Goal: Information Seeking & Learning: Learn about a topic

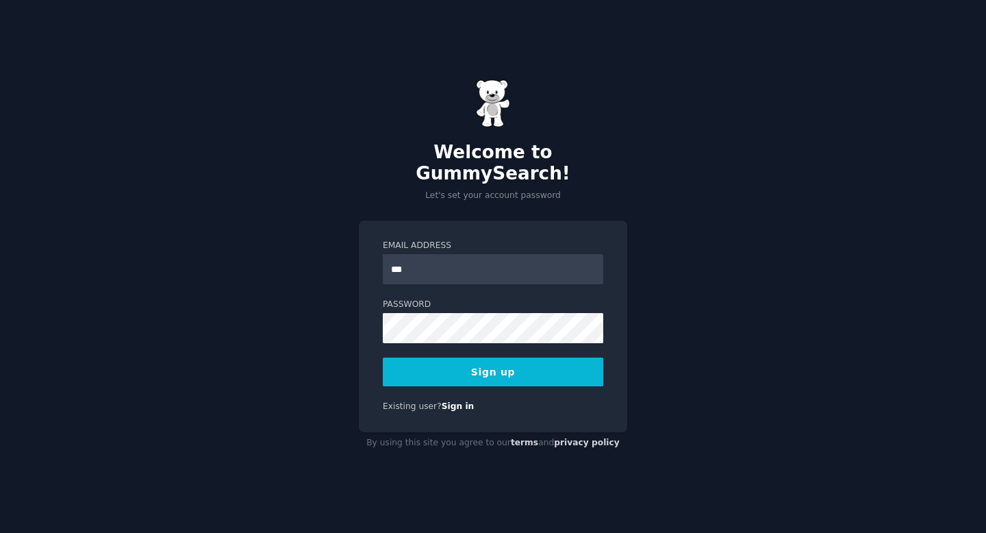
type input "**********"
click at [503, 368] on button "Sign up" at bounding box center [493, 371] width 220 height 29
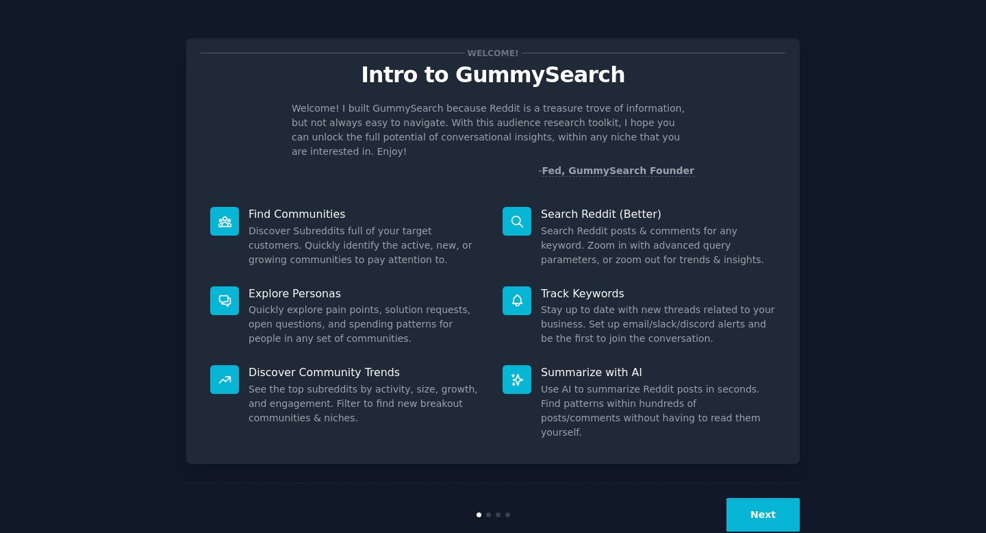
click at [766, 498] on button "Next" at bounding box center [762, 515] width 73 height 34
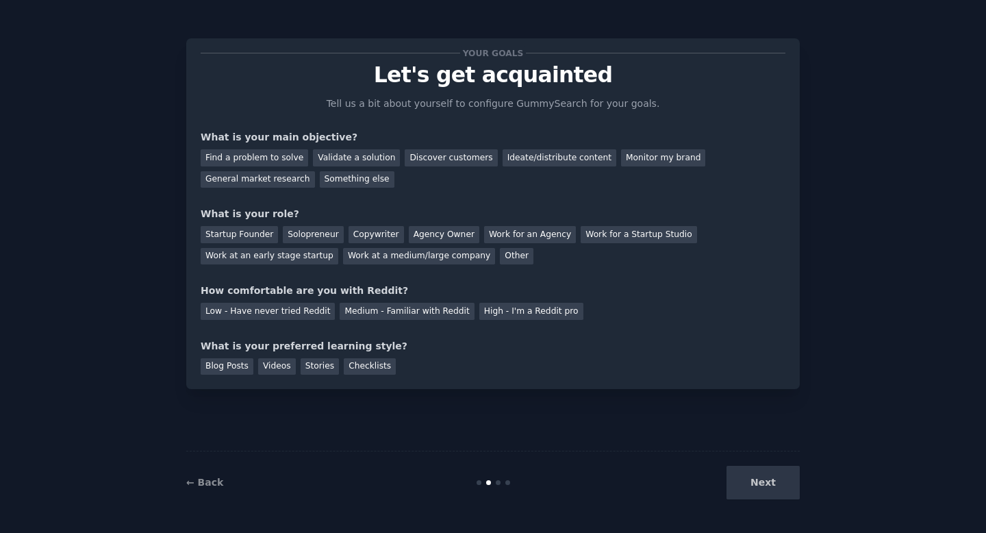
click at [765, 485] on div "Next" at bounding box center [697, 483] width 205 height 34
click at [719, 442] on div "Your goals Let's get acquainted Tell us a bit about yourself to configure Gummy…" at bounding box center [492, 266] width 613 height 494
click at [209, 481] on link "← Back" at bounding box center [204, 481] width 37 height 11
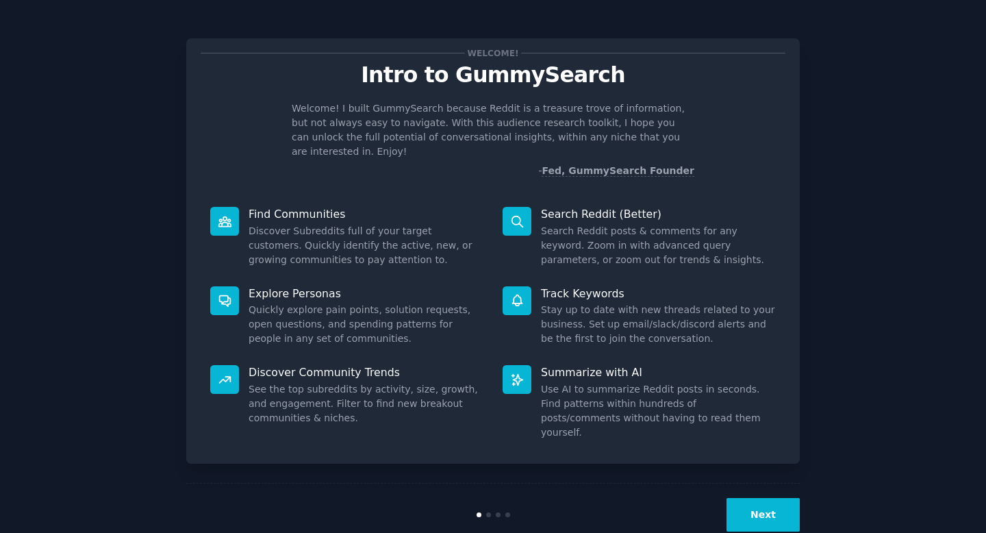
click at [758, 498] on button "Next" at bounding box center [762, 515] width 73 height 34
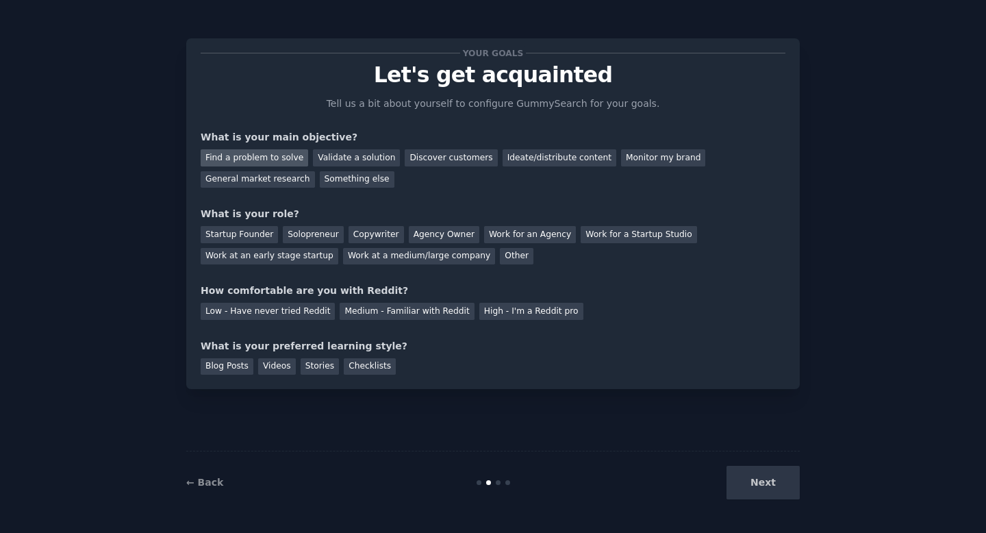
click at [277, 157] on div "Find a problem to solve" at bounding box center [254, 157] width 107 height 17
click at [339, 155] on div "Validate a solution" at bounding box center [356, 157] width 87 height 17
click at [281, 157] on div "Find a problem to solve" at bounding box center [254, 157] width 107 height 17
click at [253, 231] on div "Startup Founder" at bounding box center [239, 234] width 77 height 17
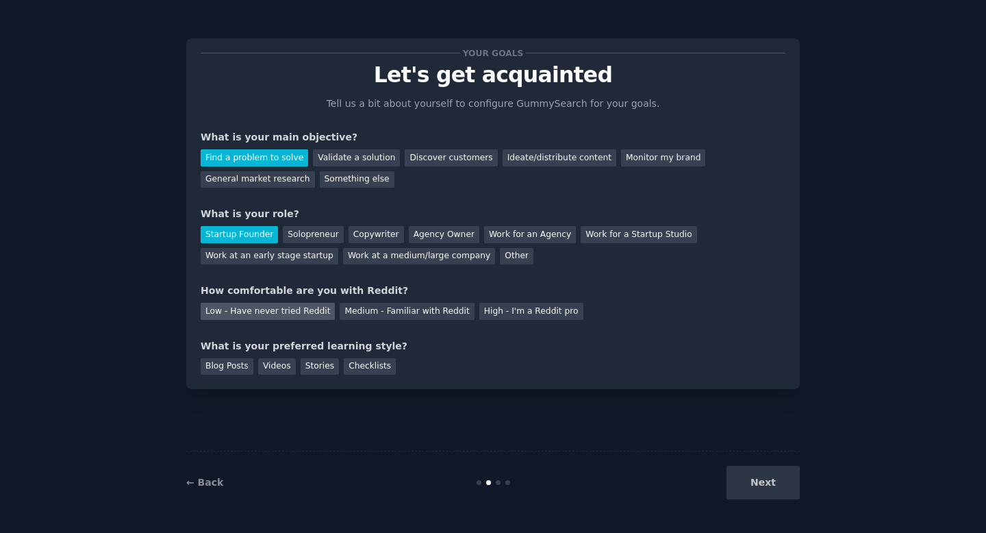
click at [259, 308] on div "Low - Have never tried Reddit" at bounding box center [268, 311] width 134 height 17
click at [324, 368] on div "Stories" at bounding box center [320, 366] width 38 height 17
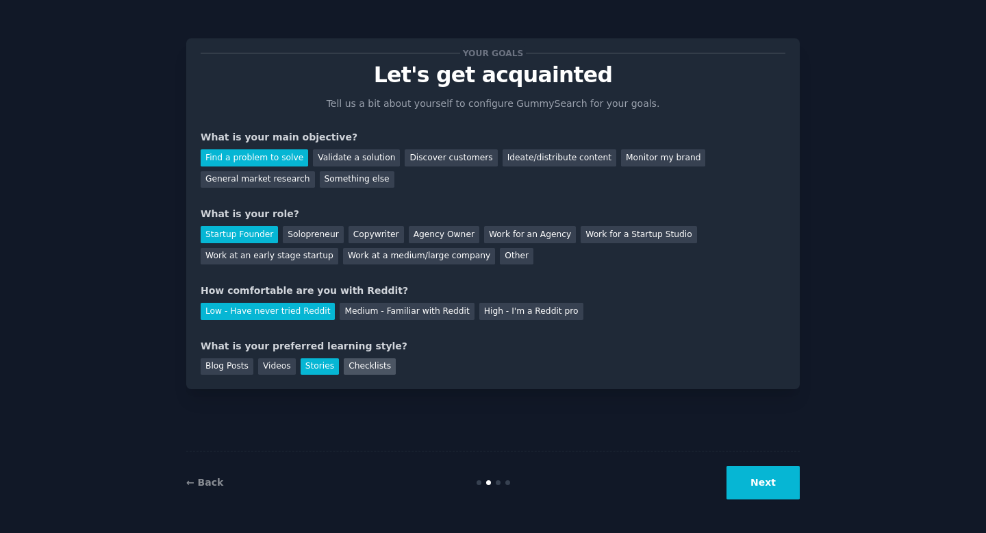
click at [361, 368] on div "Checklists" at bounding box center [370, 366] width 52 height 17
click at [322, 367] on div "Stories" at bounding box center [320, 366] width 38 height 17
click at [370, 364] on div "Checklists" at bounding box center [370, 366] width 52 height 17
click at [765, 483] on button "Next" at bounding box center [762, 483] width 73 height 34
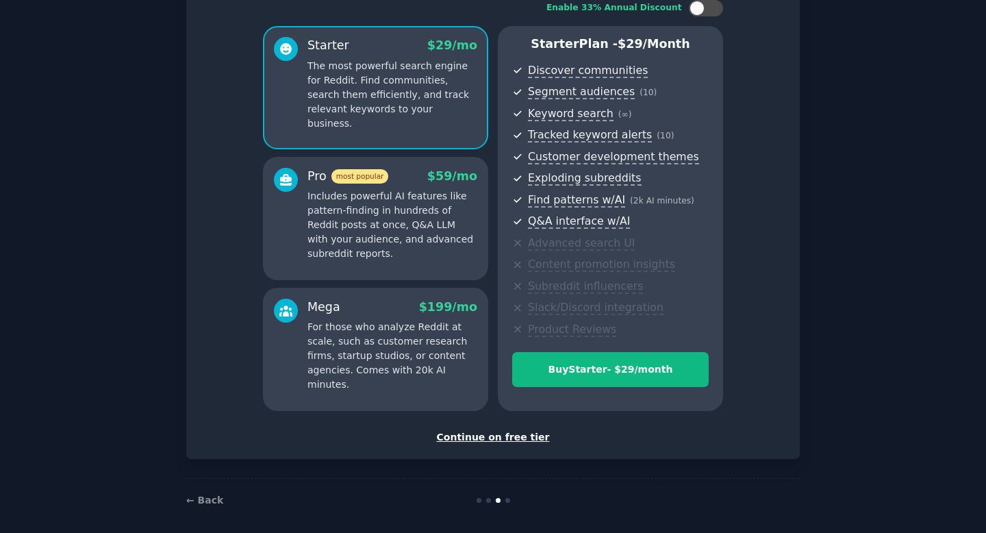
scroll to position [105, 0]
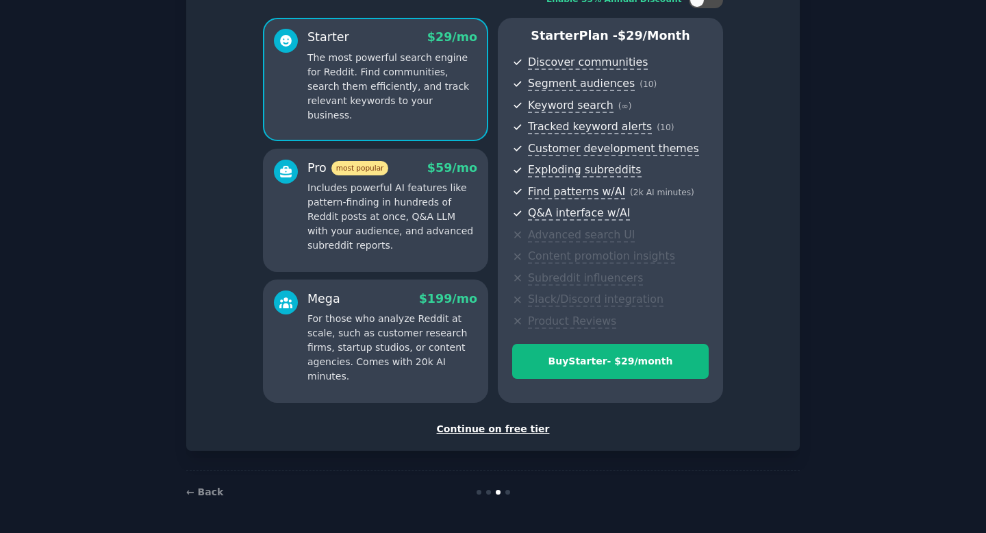
click at [521, 429] on div "Continue on free tier" at bounding box center [493, 429] width 585 height 14
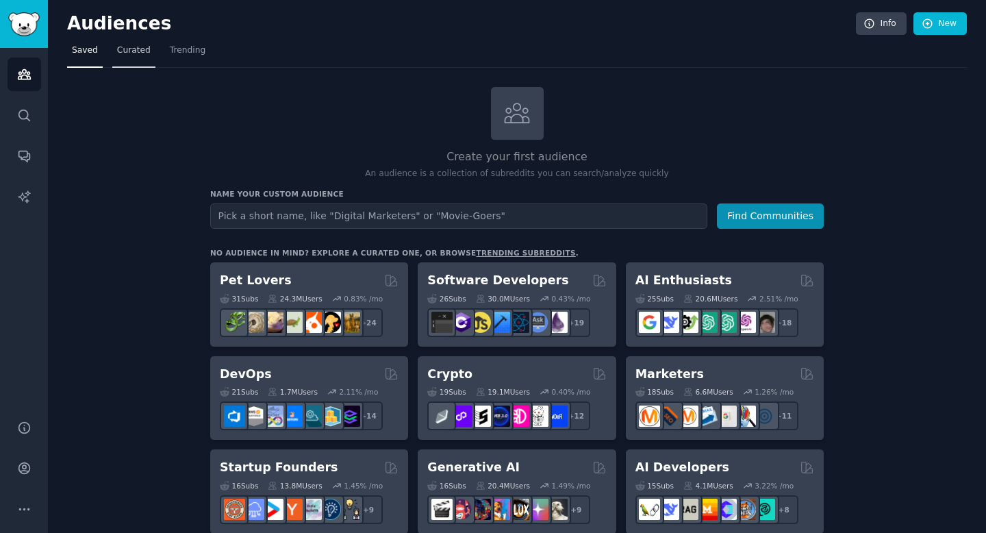
click at [125, 48] on span "Curated" at bounding box center [134, 50] width 34 height 12
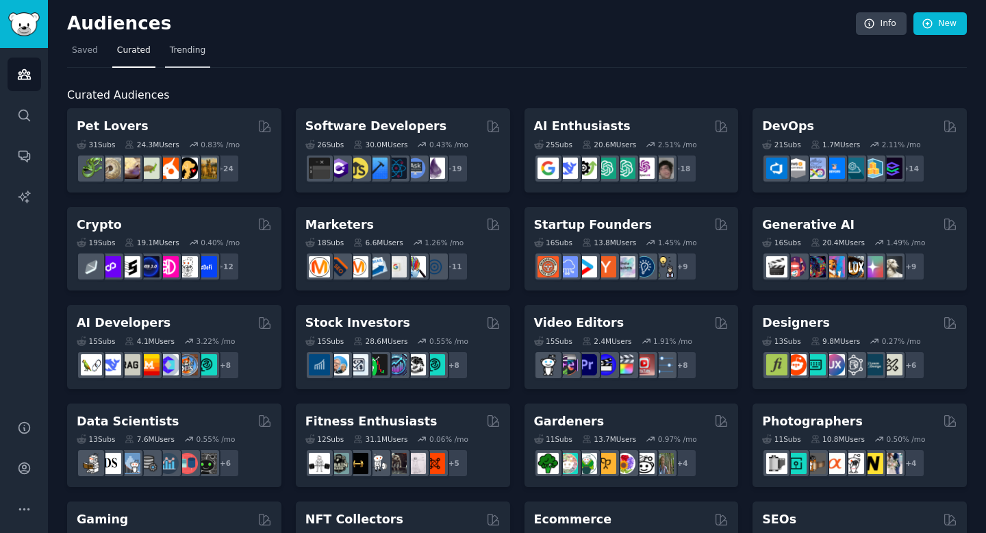
click at [182, 49] on span "Trending" at bounding box center [188, 50] width 36 height 12
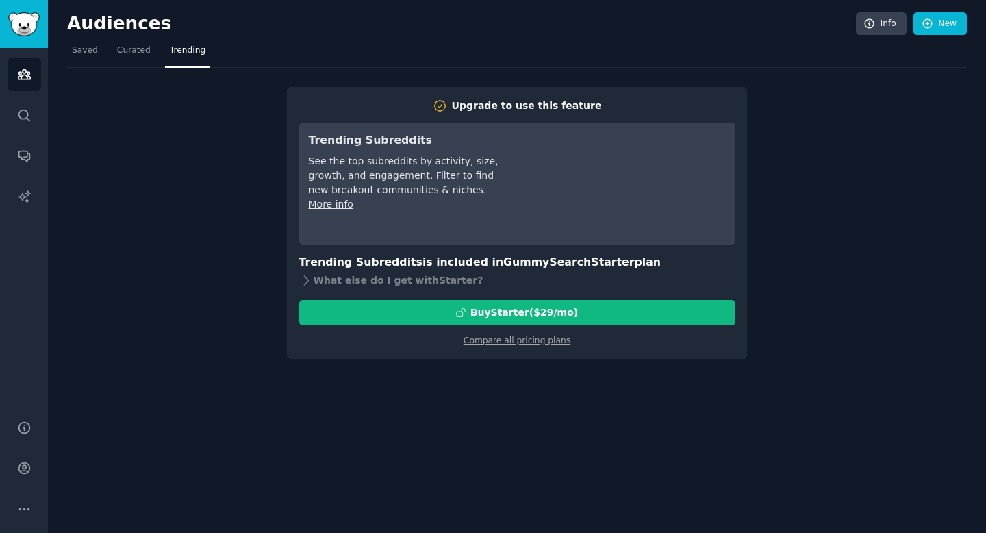
click at [186, 206] on div "Upgrade to use this feature Trending Subreddits See the top subreddits by activ…" at bounding box center [517, 213] width 900 height 291
click at [81, 52] on span "Saved" at bounding box center [85, 50] width 26 height 12
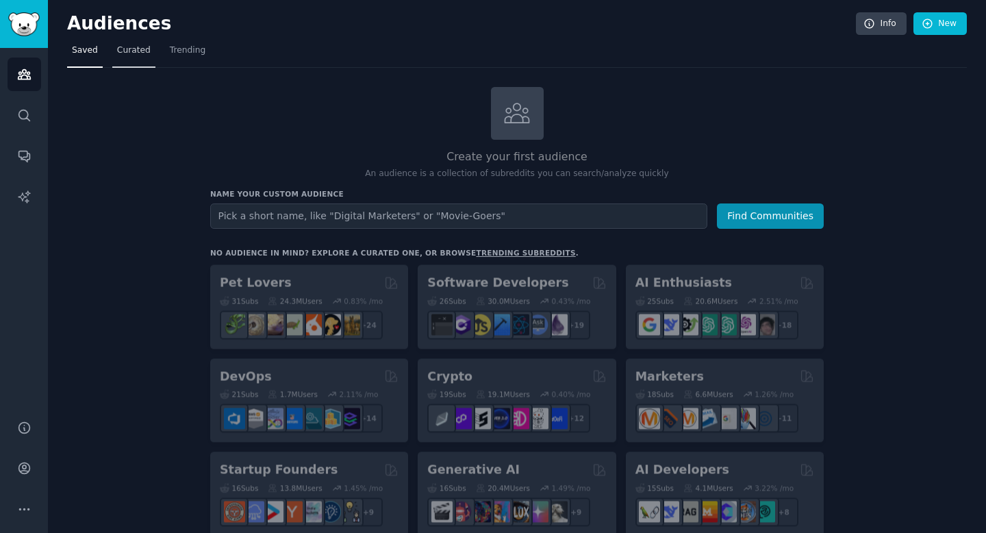
click at [139, 52] on span "Curated" at bounding box center [134, 50] width 34 height 12
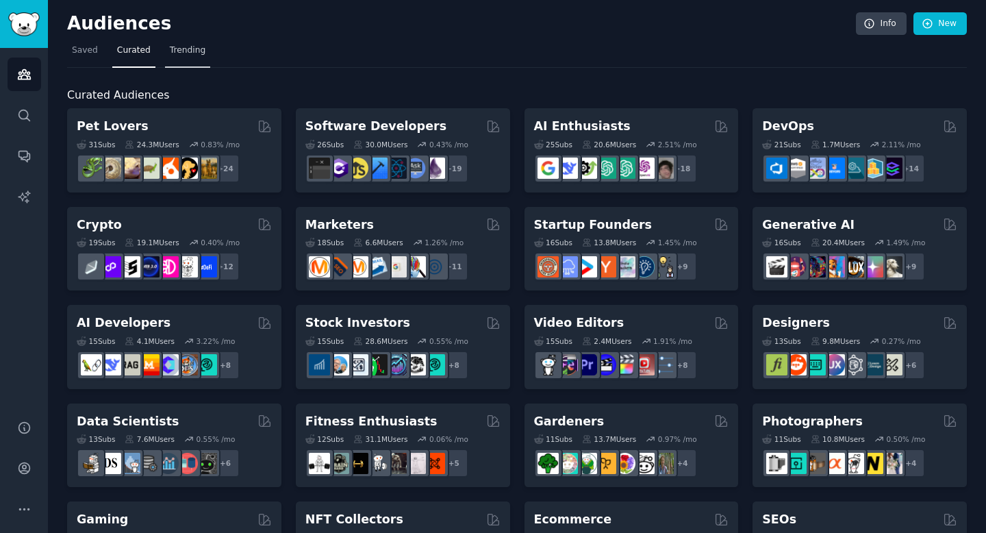
click at [183, 56] on span "Trending" at bounding box center [188, 50] width 36 height 12
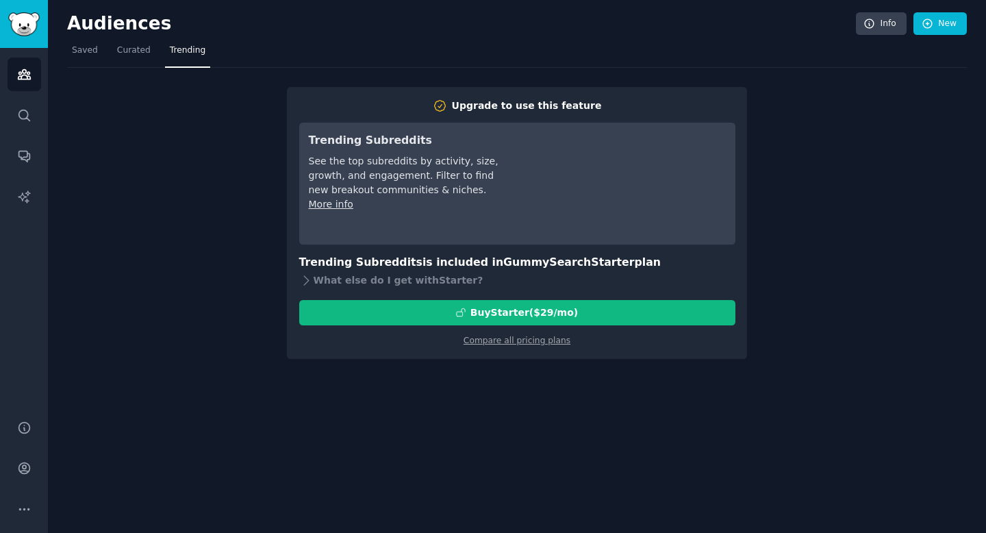
click at [159, 112] on div "Upgrade to use this feature Trending Subreddits See the top subreddits by activ…" at bounding box center [517, 213] width 900 height 291
click at [25, 114] on icon "Sidebar" at bounding box center [24, 115] width 14 height 14
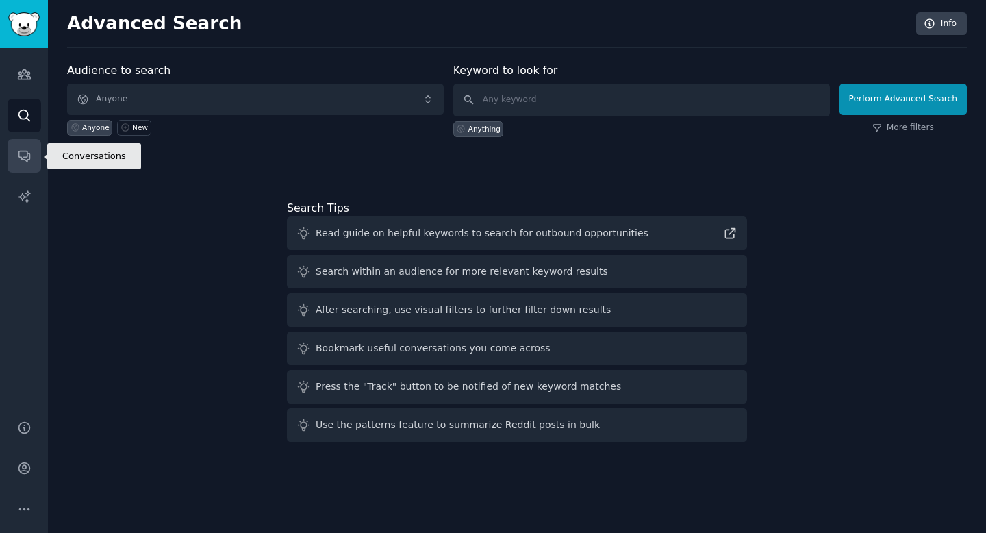
click at [27, 153] on icon "Sidebar" at bounding box center [23, 156] width 11 height 11
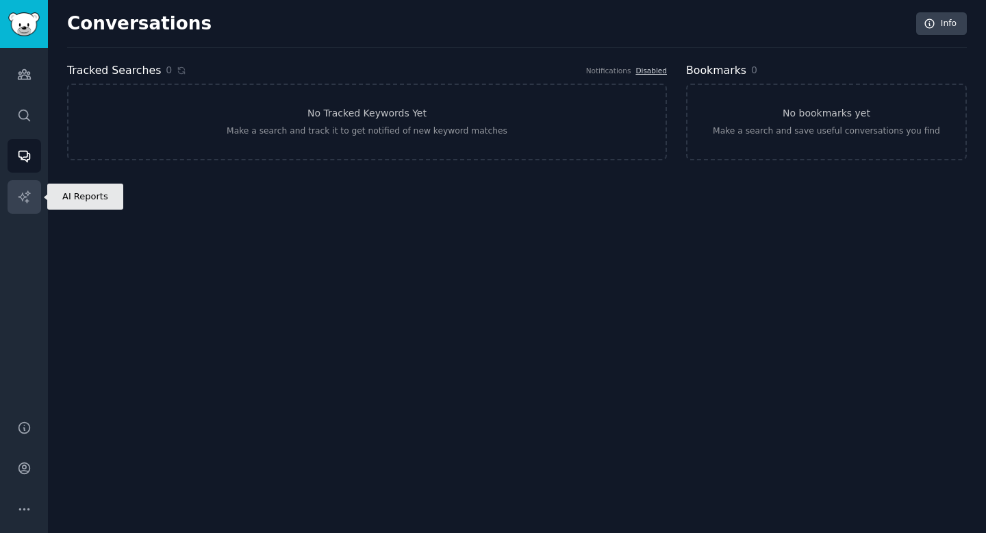
click at [23, 190] on icon "Sidebar" at bounding box center [24, 197] width 14 height 14
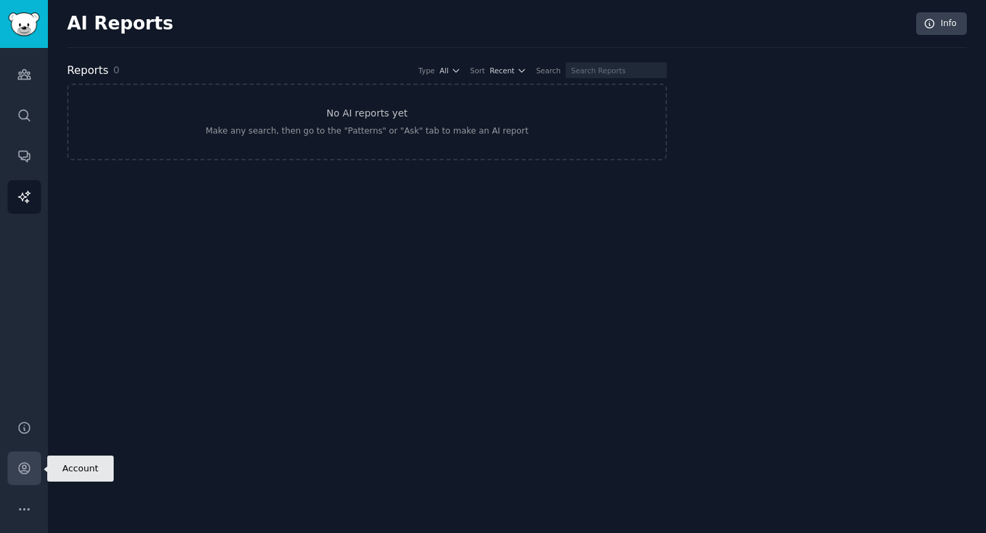
click at [27, 468] on icon "Sidebar" at bounding box center [24, 468] width 14 height 14
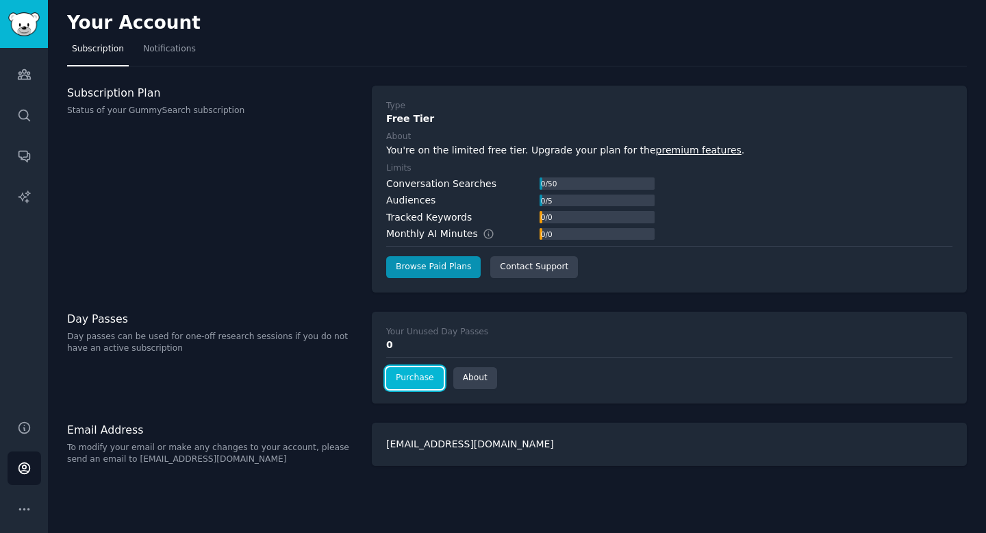
click at [403, 380] on link "Purchase" at bounding box center [415, 378] width 58 height 22
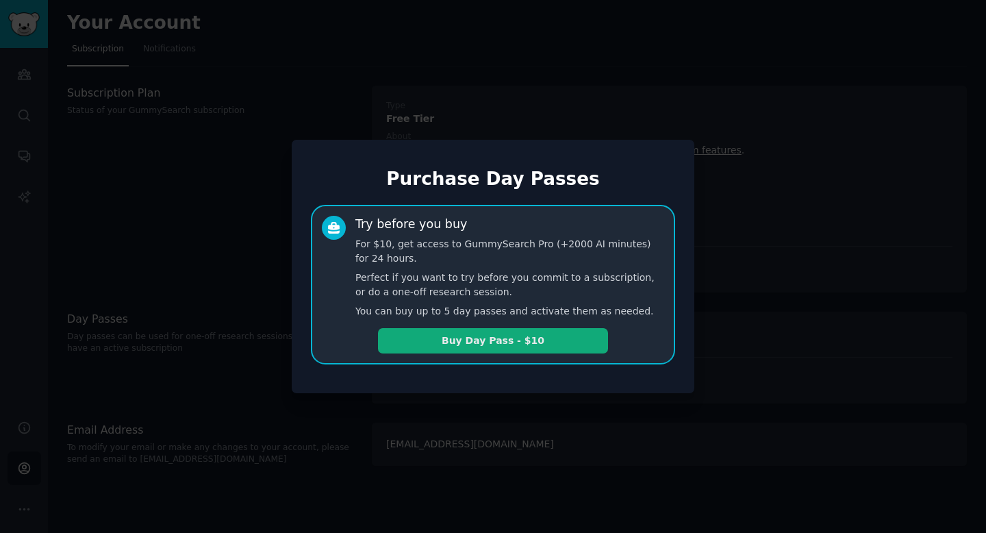
click at [475, 346] on button "Buy Day Pass - $10" at bounding box center [493, 340] width 230 height 25
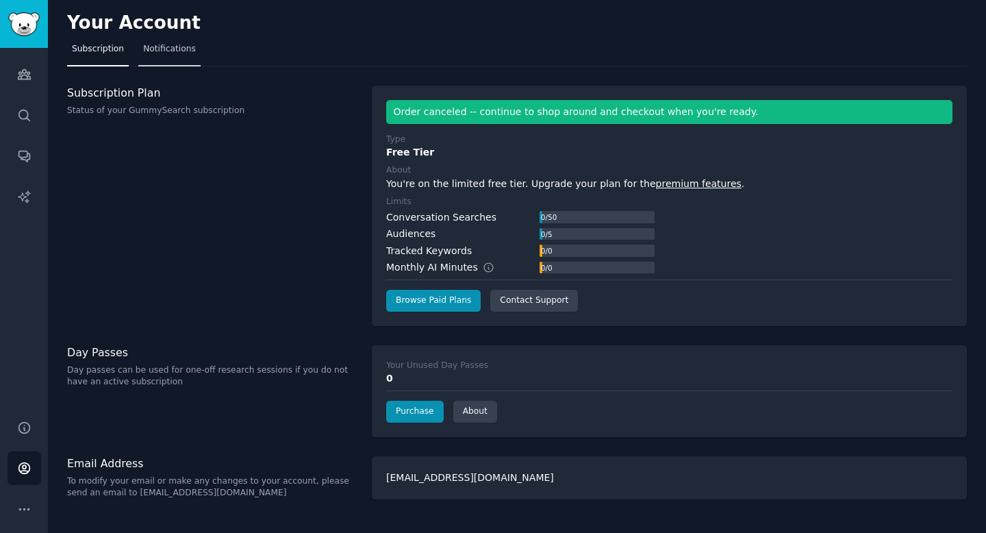
click at [176, 53] on span "Notifications" at bounding box center [169, 49] width 53 height 12
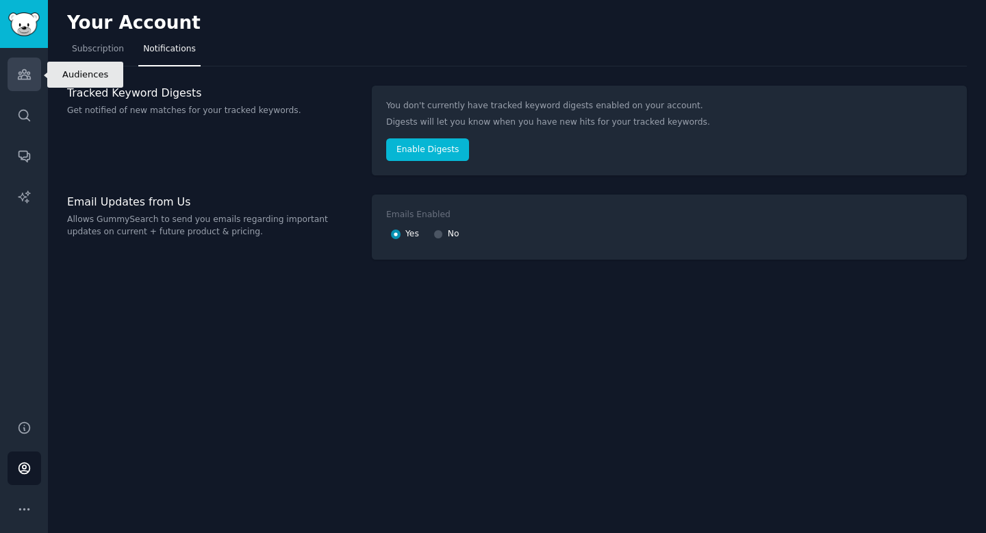
click at [26, 78] on icon "Sidebar" at bounding box center [24, 75] width 12 height 10
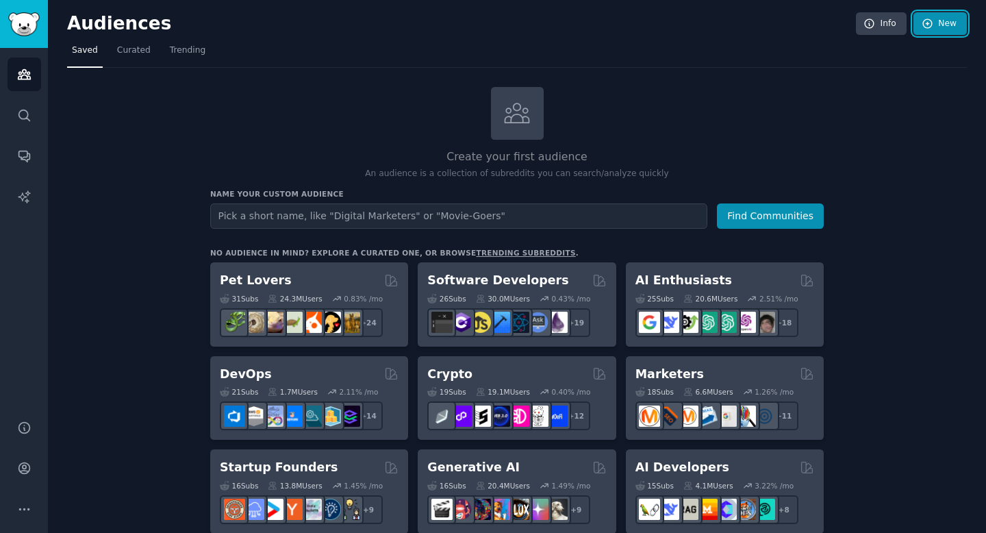
click at [942, 26] on link "New" at bounding box center [939, 23] width 53 height 23
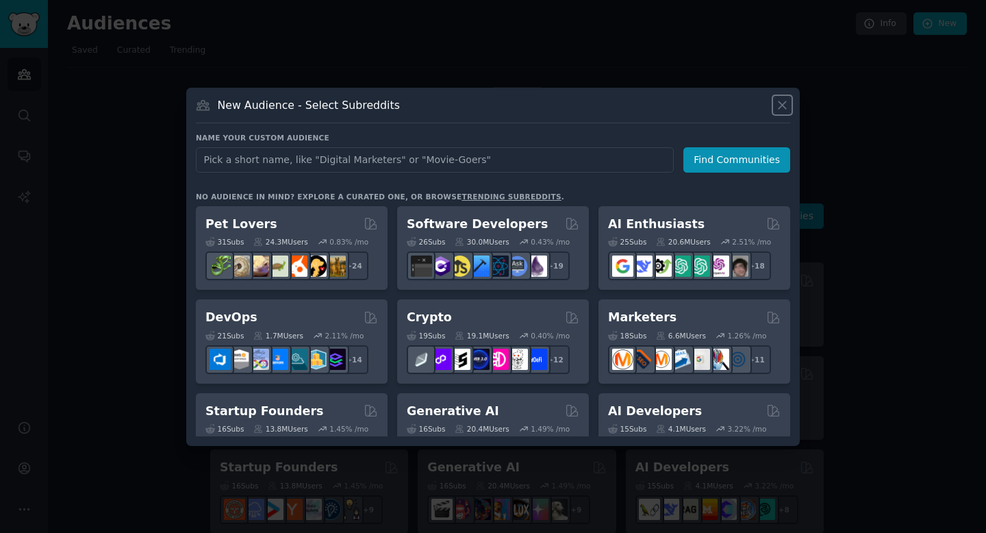
click at [780, 107] on icon at bounding box center [782, 105] width 8 height 8
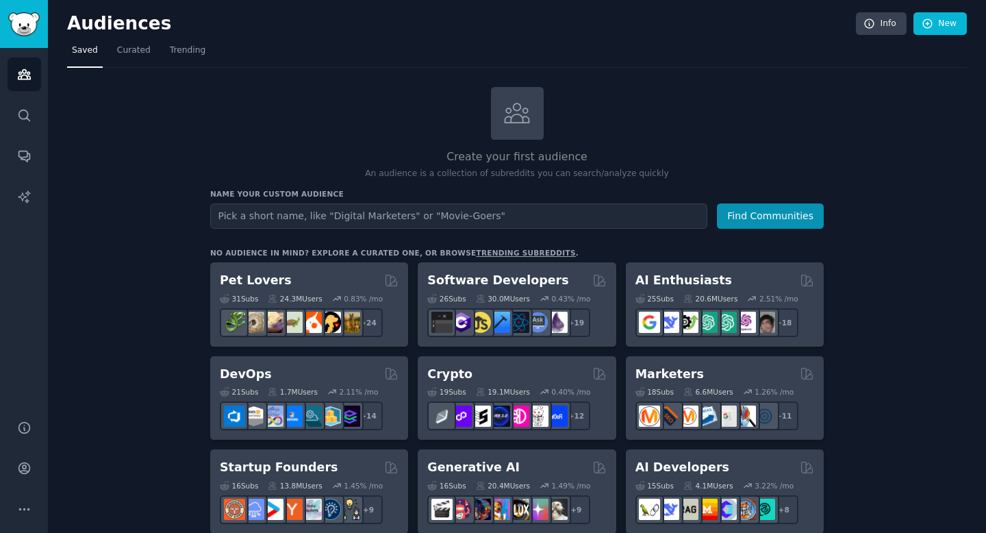
click at [701, 99] on div "Create your first audience An audience is a collection of subreddits you can se…" at bounding box center [516, 133] width 613 height 93
click at [196, 53] on span "Trending" at bounding box center [188, 50] width 36 height 12
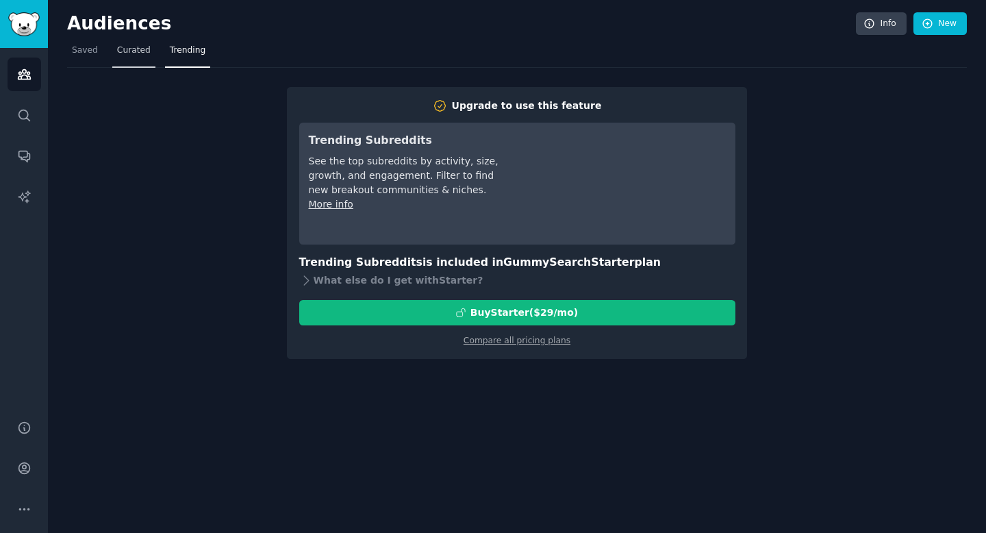
click at [136, 55] on span "Curated" at bounding box center [134, 50] width 34 height 12
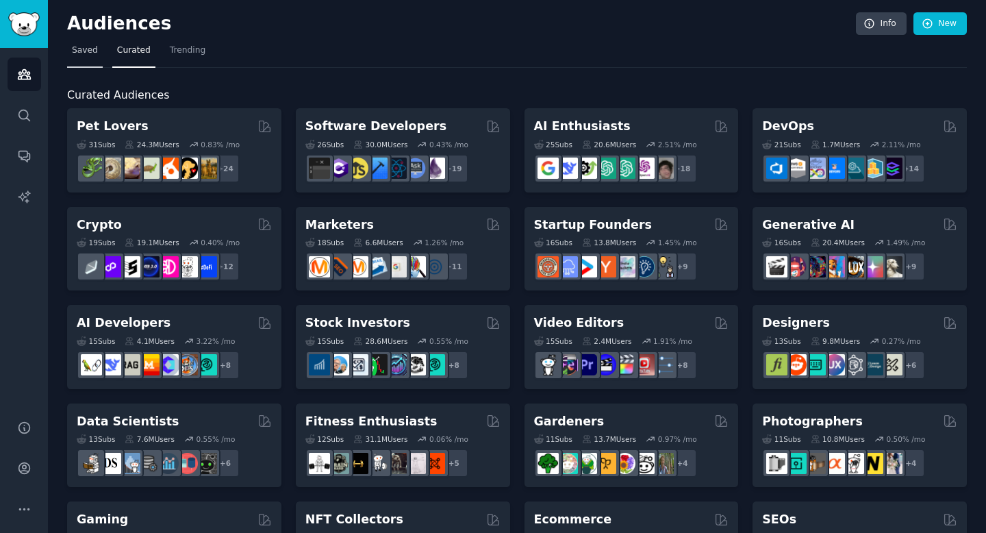
click at [91, 55] on span "Saved" at bounding box center [85, 50] width 26 height 12
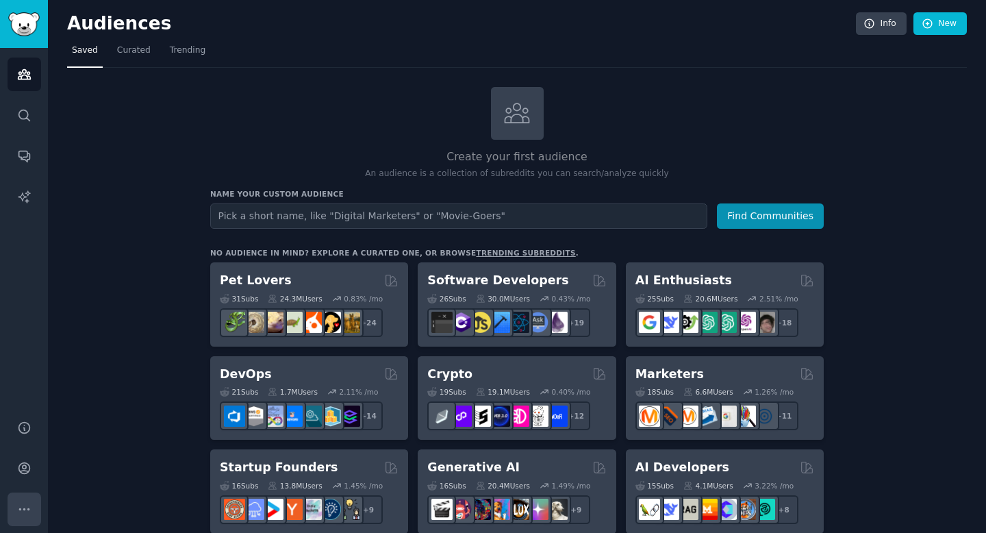
click at [21, 513] on icon "Sidebar" at bounding box center [24, 509] width 14 height 14
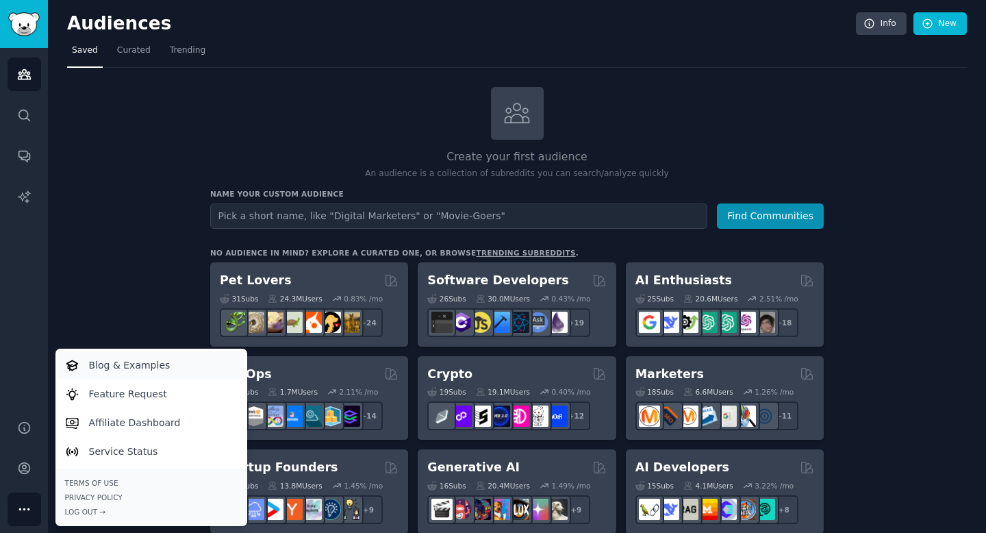
click at [127, 364] on p "Blog & Examples" at bounding box center [129, 365] width 81 height 14
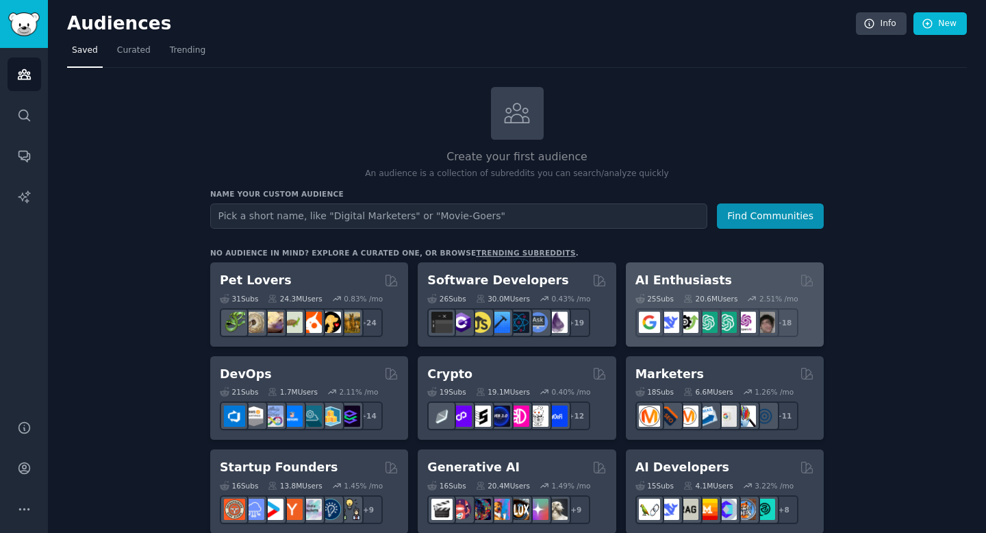
click at [696, 277] on h2 "AI Enthusiasts" at bounding box center [683, 280] width 97 height 17
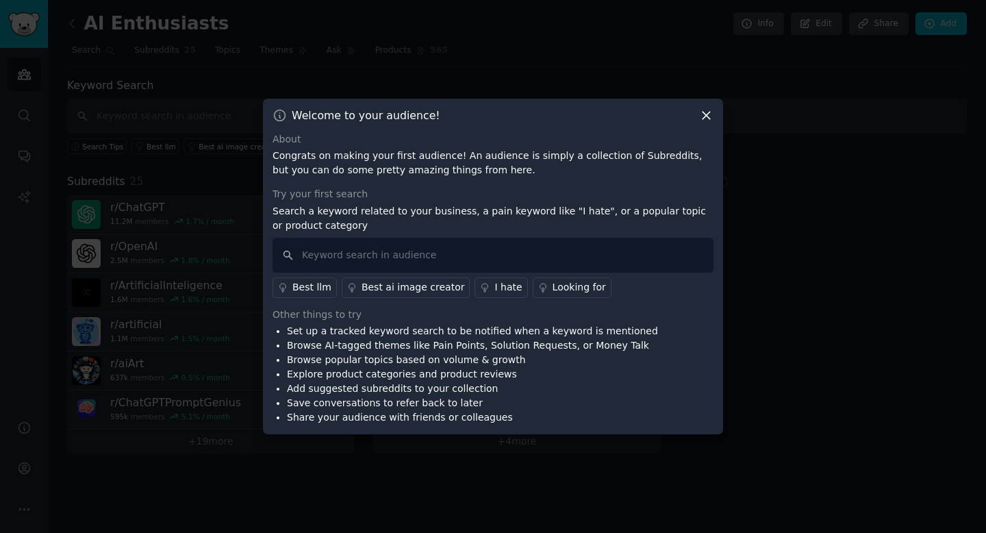
click at [706, 116] on icon at bounding box center [706, 115] width 14 height 14
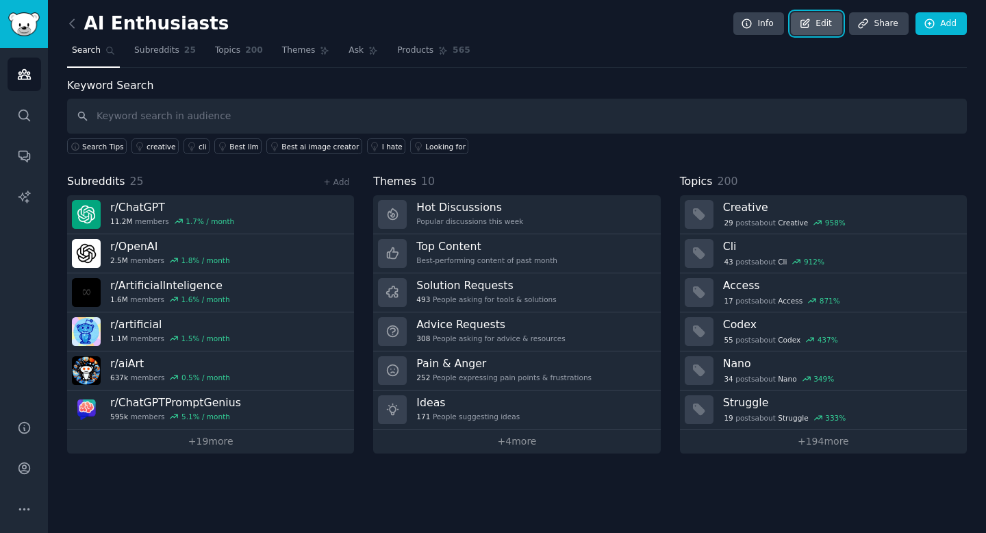
click at [811, 25] on icon at bounding box center [805, 24] width 12 height 12
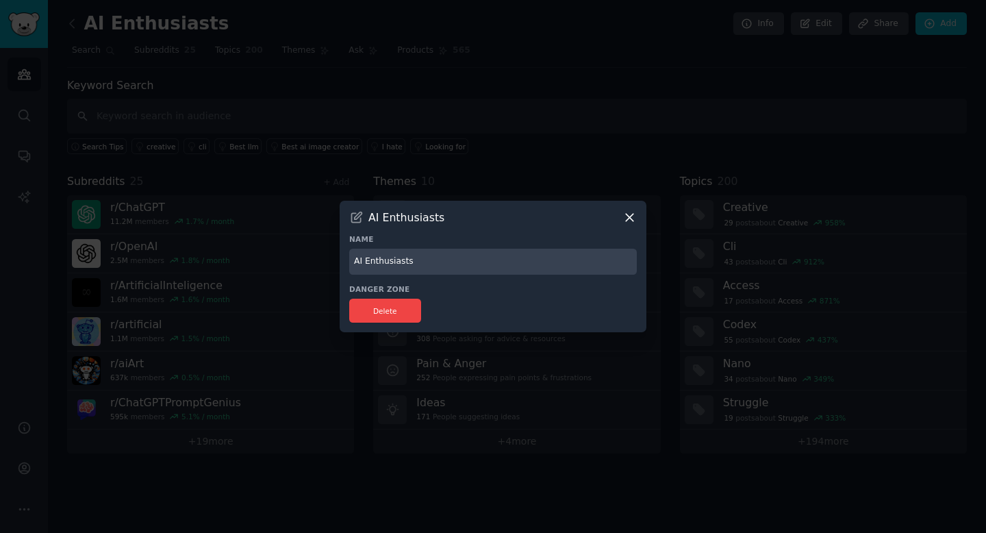
click at [630, 216] on icon at bounding box center [630, 218] width 8 height 8
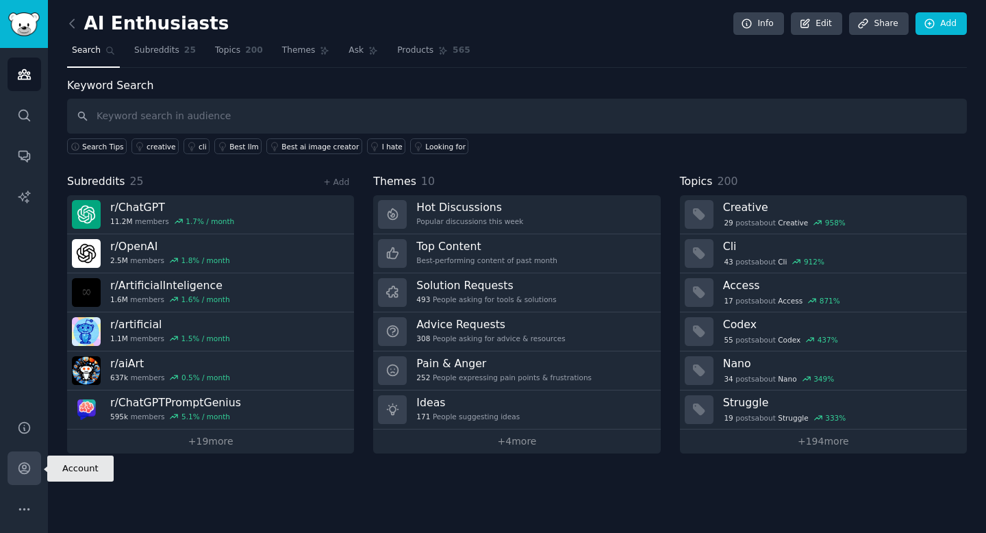
click at [23, 464] on icon "Sidebar" at bounding box center [24, 468] width 14 height 14
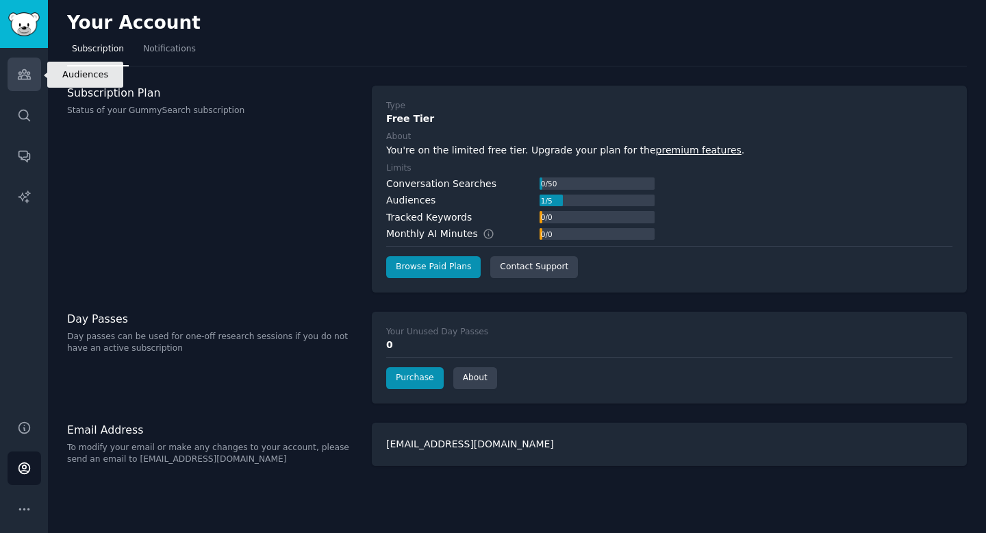
click at [25, 79] on icon "Sidebar" at bounding box center [24, 75] width 12 height 10
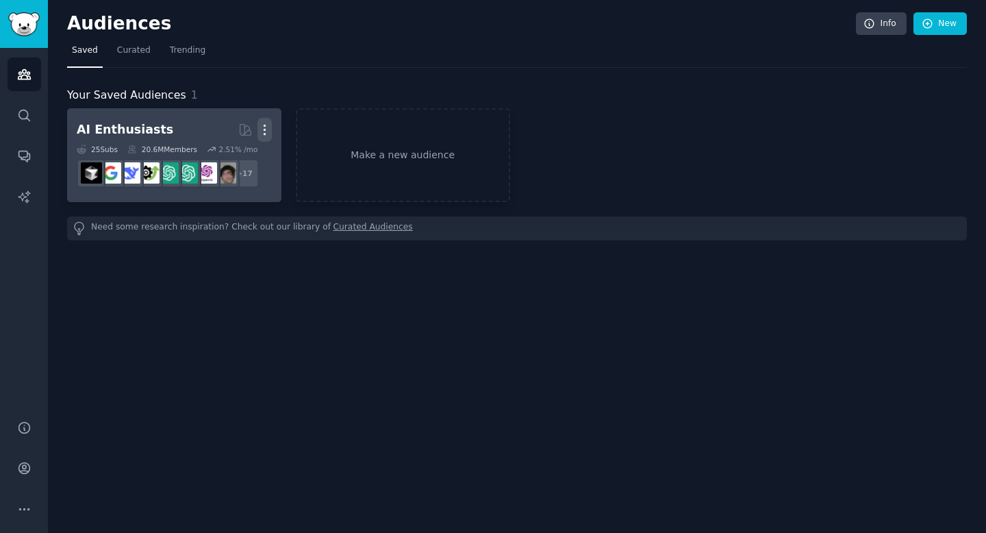
click at [265, 129] on icon "button" at bounding box center [264, 130] width 1 height 10
click at [231, 158] on p "Delete" at bounding box center [227, 158] width 31 height 14
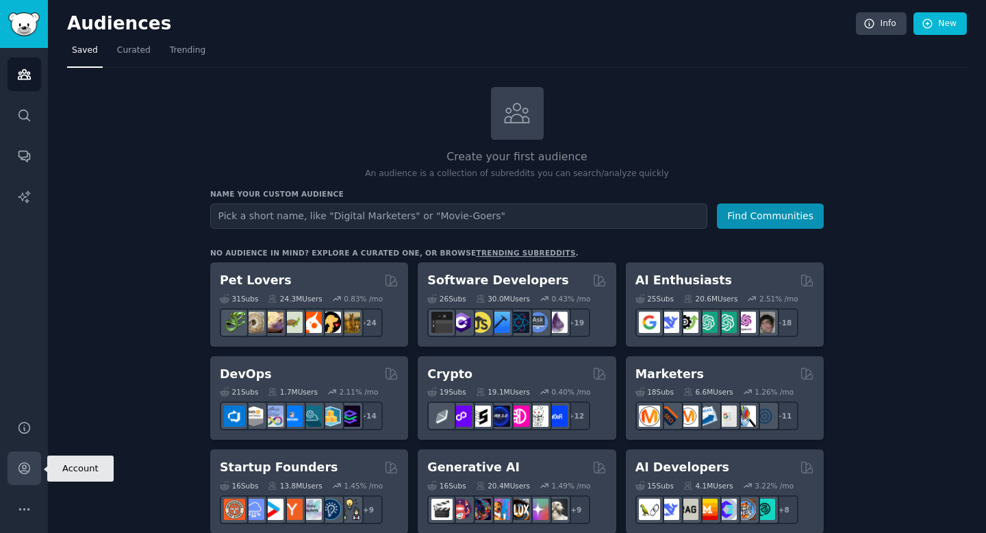
click at [21, 474] on icon "Sidebar" at bounding box center [24, 468] width 14 height 14
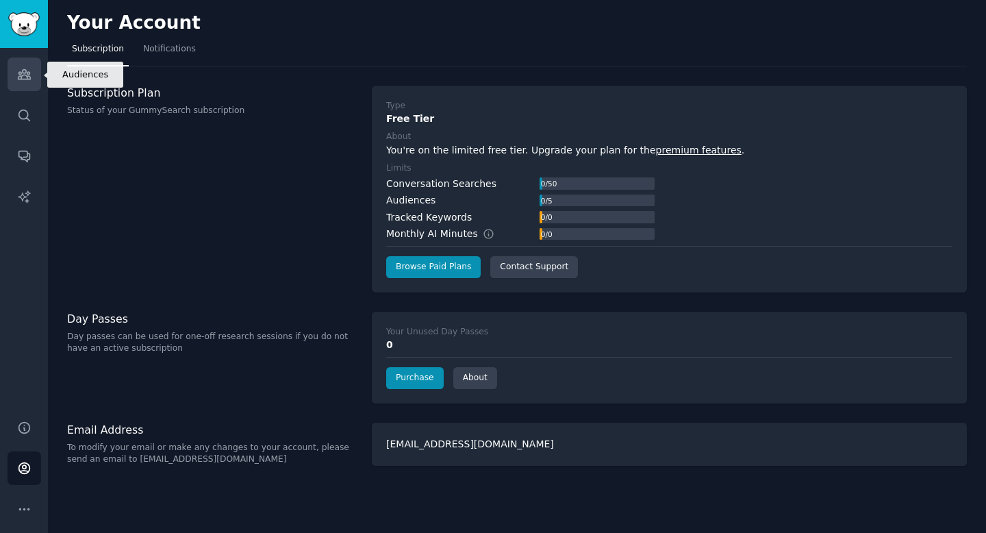
click at [23, 71] on icon "Sidebar" at bounding box center [24, 75] width 12 height 10
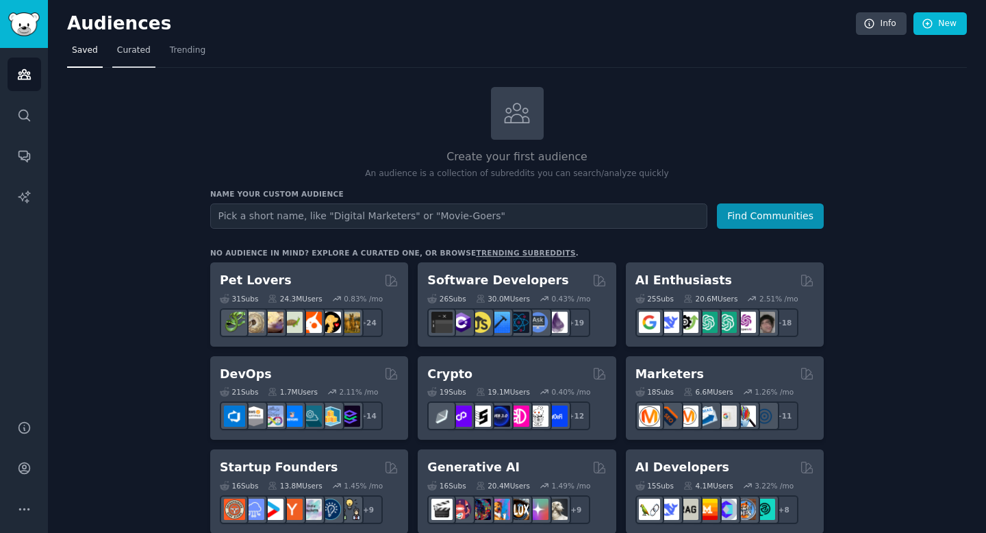
click at [135, 53] on span "Curated" at bounding box center [134, 50] width 34 height 12
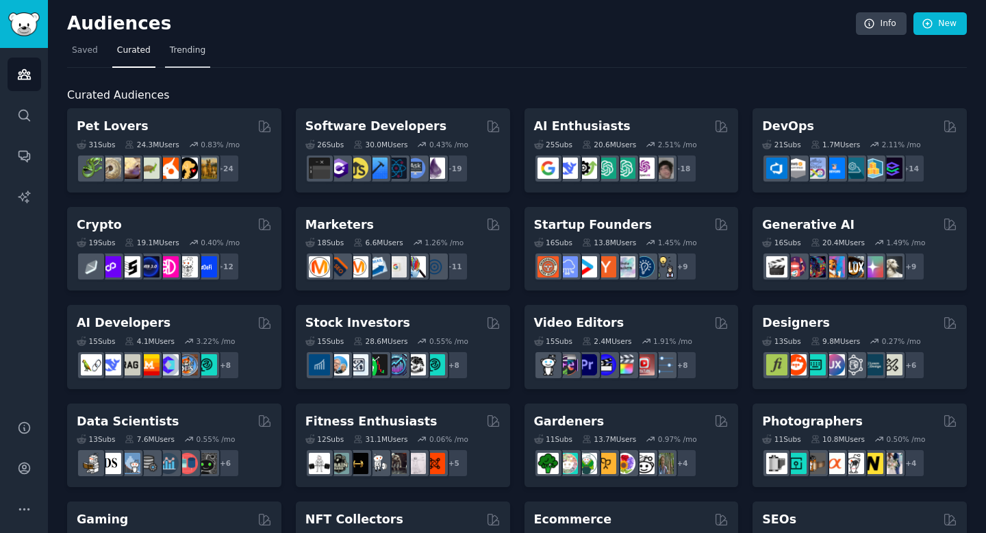
click at [181, 49] on span "Trending" at bounding box center [188, 50] width 36 height 12
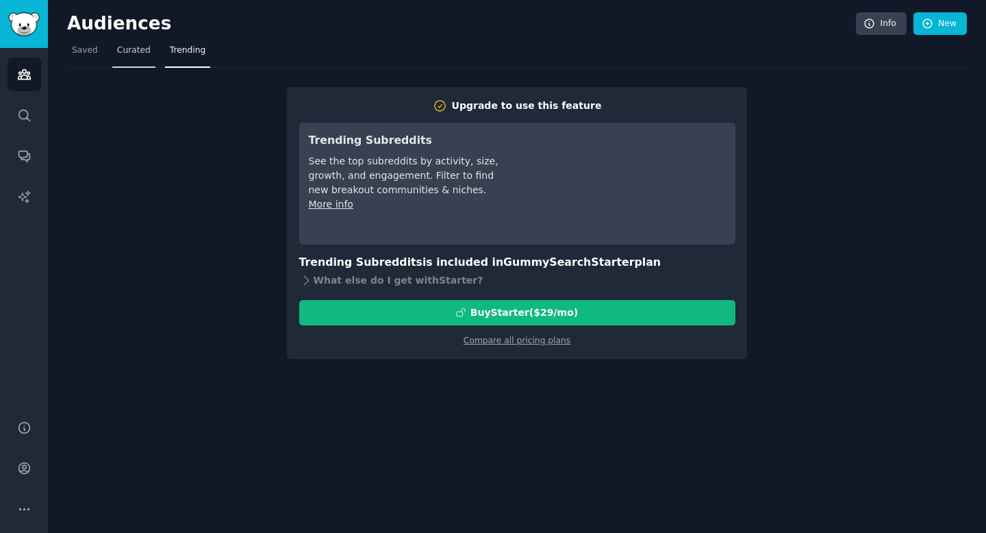
click at [142, 51] on span "Curated" at bounding box center [134, 50] width 34 height 12
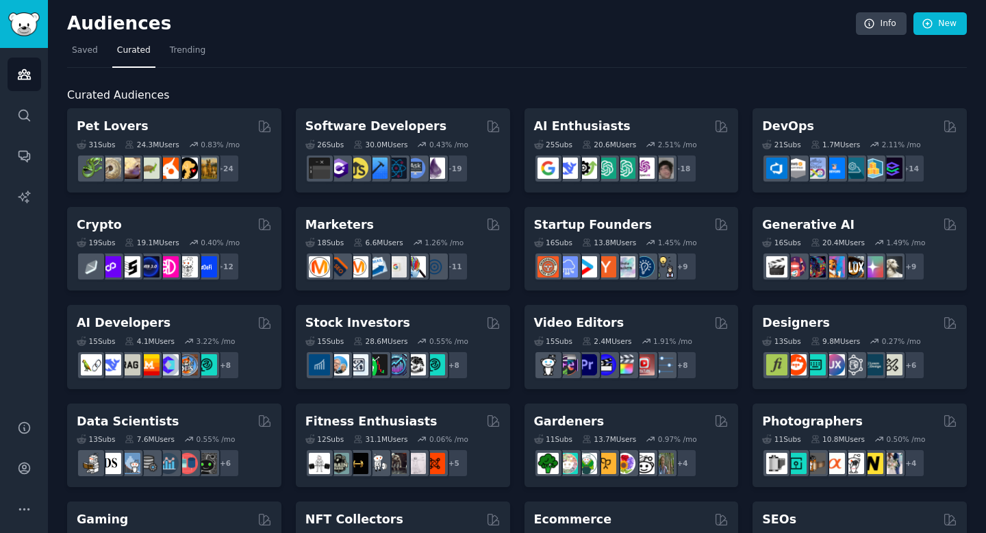
click at [349, 24] on h2 "Audiences" at bounding box center [461, 24] width 789 height 22
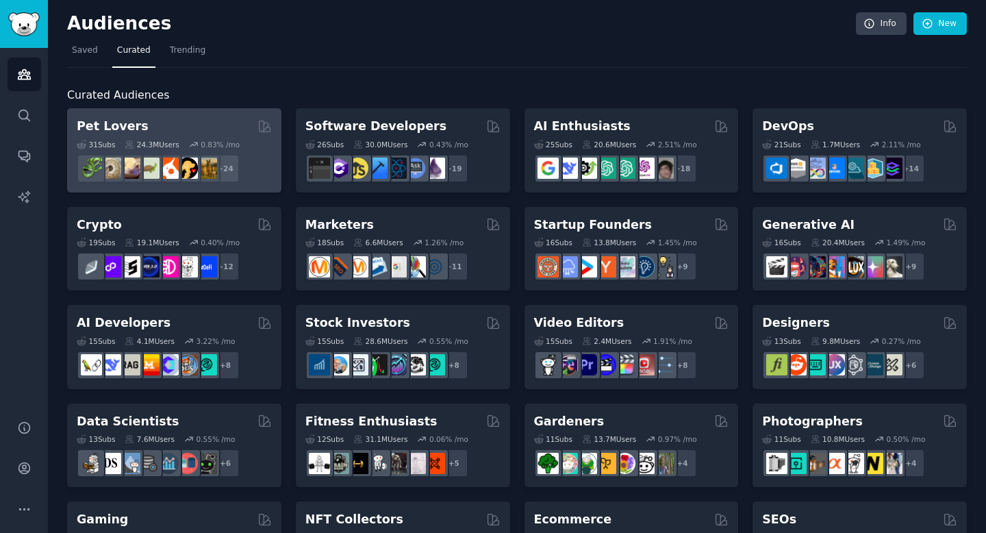
click at [123, 123] on h2 "Pet Lovers" at bounding box center [113, 126] width 72 height 17
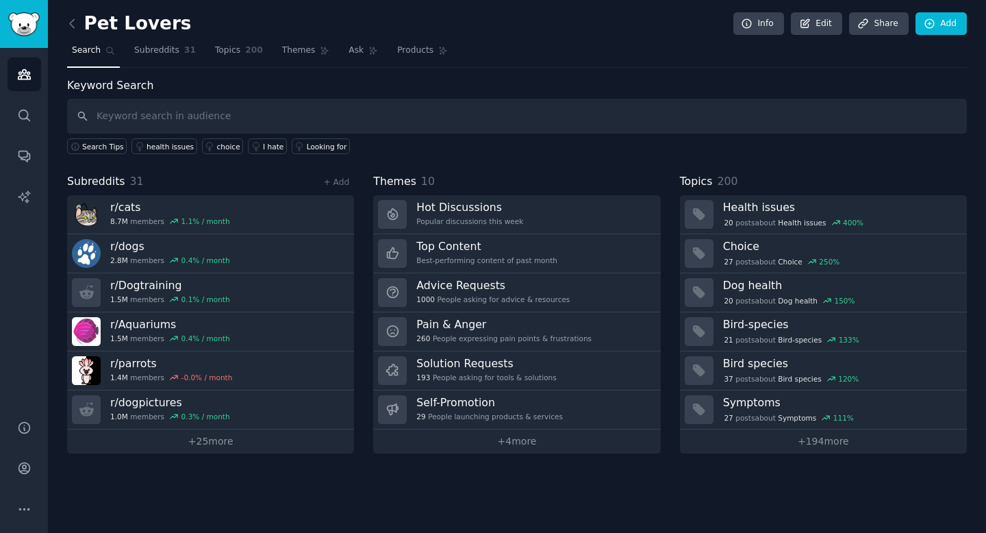
click at [344, 74] on div "Pet Lovers Info Edit Share Add Search Subreddits 31 Topics 200 Themes Ask Produ…" at bounding box center [517, 236] width 900 height 434
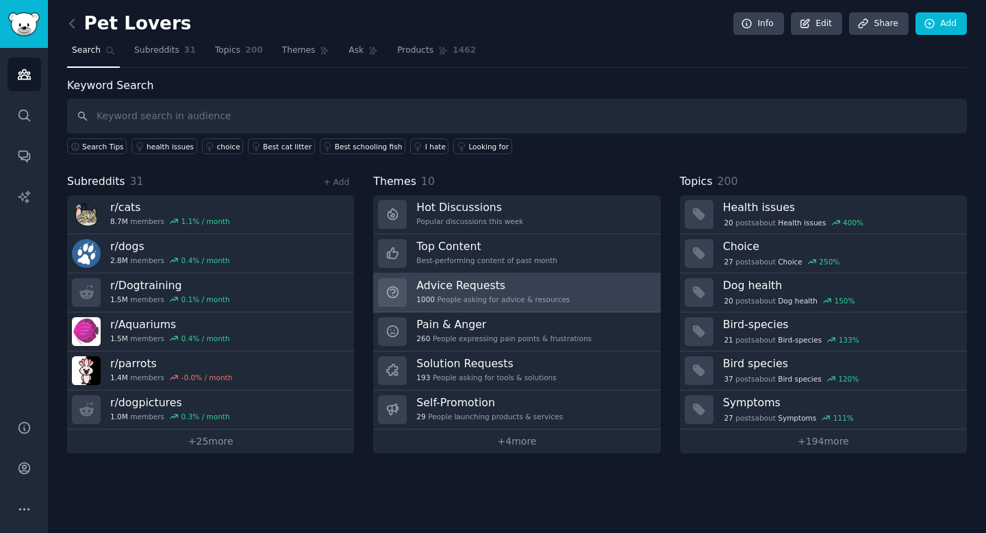
click at [465, 285] on h3 "Advice Requests" at bounding box center [492, 285] width 153 height 14
